Goal: Navigation & Orientation: Find specific page/section

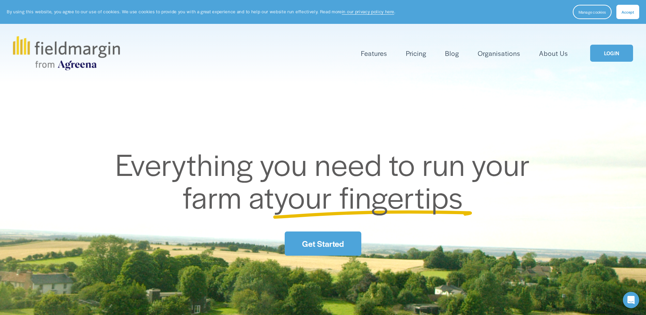
click at [612, 51] on link "LOGIN" at bounding box center [611, 53] width 43 height 17
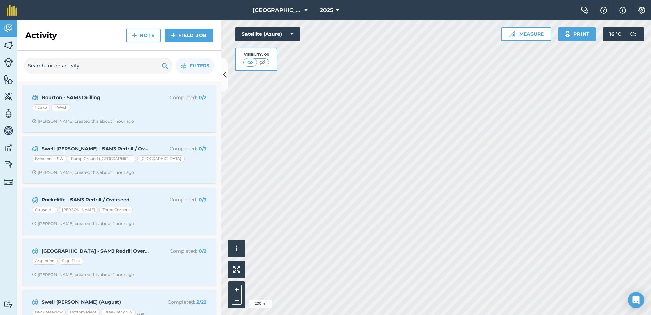
click at [387, 315] on html "Daylesford New Farm 2025 Farm Chat Help Info Settings Daylesford New Farm - 202…" at bounding box center [325, 157] width 651 height 315
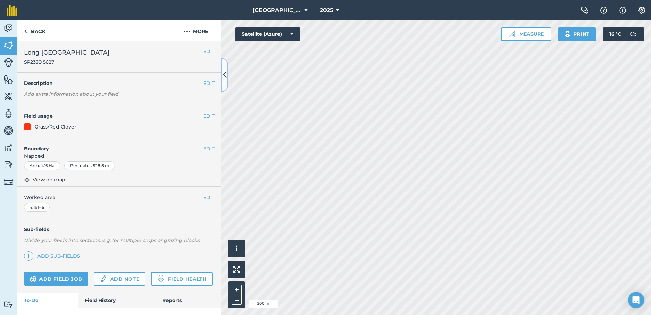
click at [225, 77] on icon at bounding box center [225, 75] width 4 height 12
